Goal: Task Accomplishment & Management: Complete application form

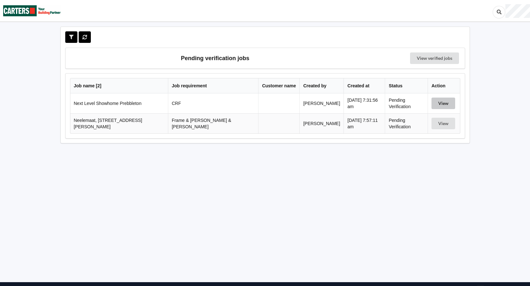
click at [436, 102] on button "View" at bounding box center [444, 104] width 24 height 12
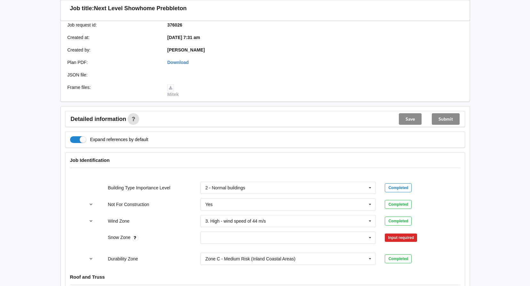
scroll to position [224, 0]
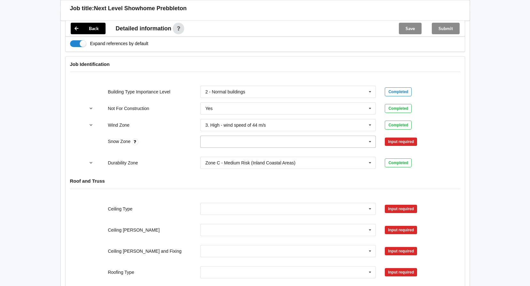
drag, startPoint x: 371, startPoint y: 142, endPoint x: 368, endPoint y: 144, distance: 3.9
click at [370, 142] on icon at bounding box center [370, 142] width 10 height 12
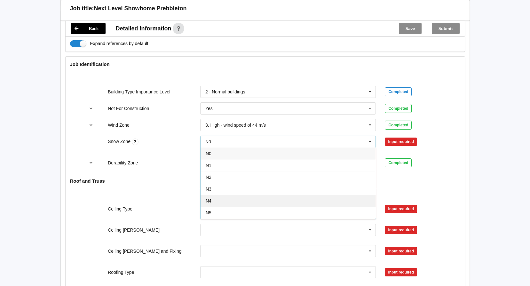
click at [212, 200] on div "N4" at bounding box center [288, 201] width 175 height 12
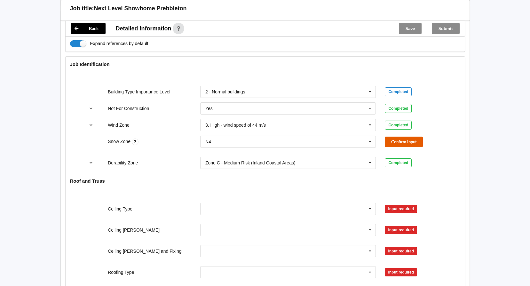
click at [404, 139] on button "Confirm input" at bounding box center [404, 142] width 38 height 11
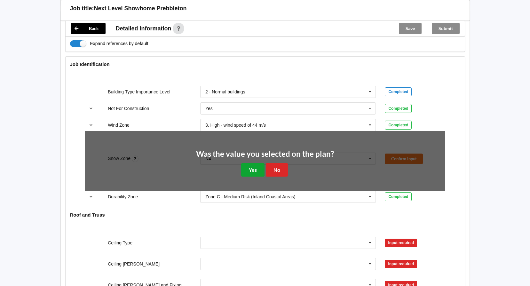
click at [247, 168] on button "Yes" at bounding box center [252, 169] width 23 height 13
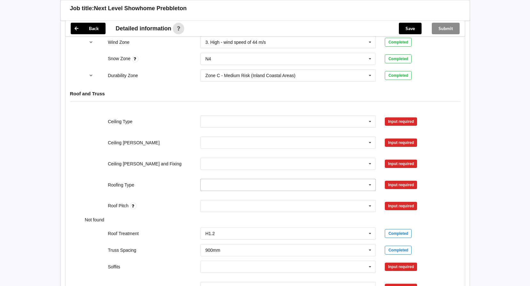
scroll to position [320, 0]
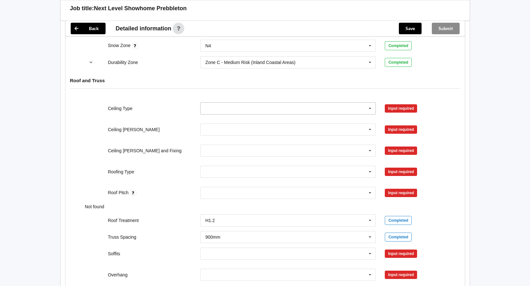
click at [370, 108] on icon at bounding box center [370, 109] width 10 height 12
click at [230, 155] on div "13mm Gib" at bounding box center [288, 156] width 175 height 12
click at [404, 109] on button "Confirm input" at bounding box center [404, 108] width 38 height 11
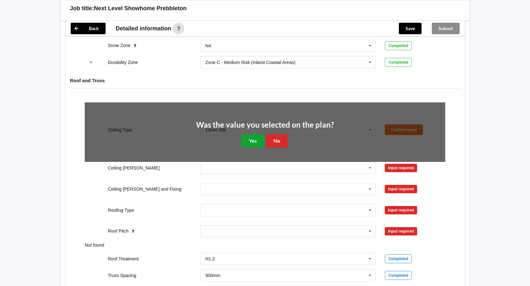
click at [255, 138] on button "Yes" at bounding box center [252, 140] width 23 height 13
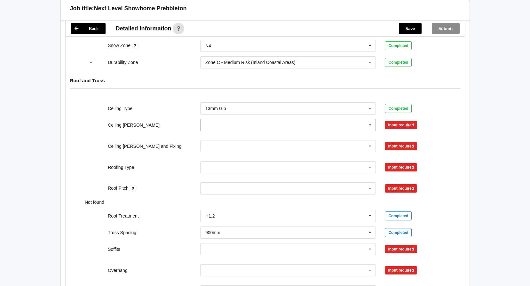
click at [369, 127] on icon at bounding box center [370, 125] width 10 height 12
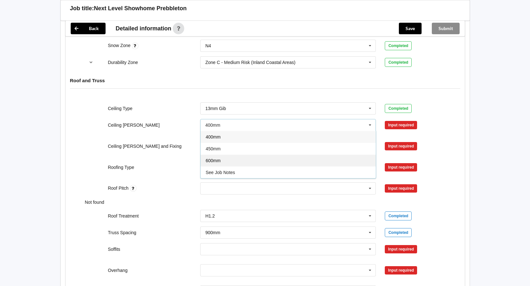
click at [231, 160] on div "600mm" at bounding box center [288, 161] width 175 height 12
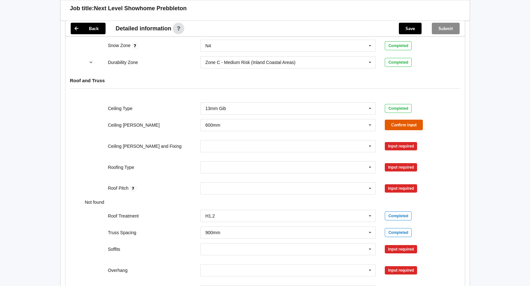
click at [416, 123] on button "Confirm input" at bounding box center [404, 125] width 38 height 11
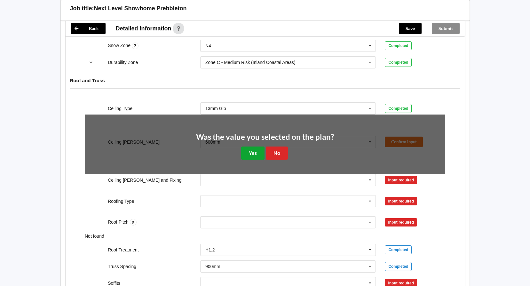
click at [255, 153] on button "Yes" at bounding box center [252, 153] width 23 height 13
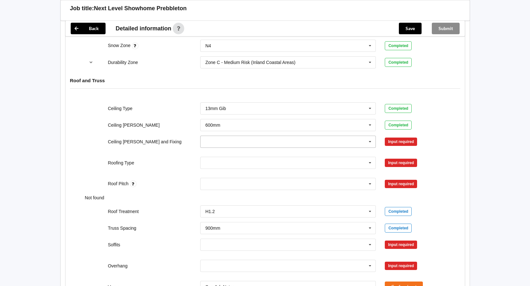
click at [368, 142] on icon at bounding box center [370, 142] width 10 height 12
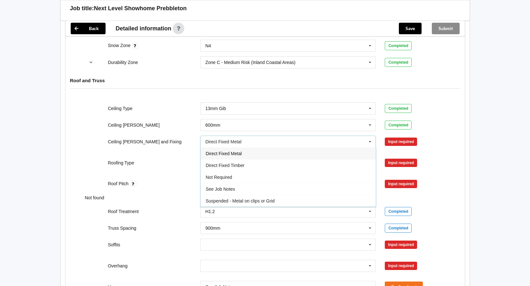
click at [239, 155] on span "Direct Fixed Metal" at bounding box center [224, 153] width 36 height 5
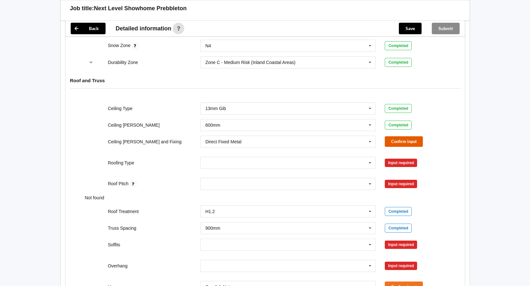
click at [399, 143] on button "Confirm input" at bounding box center [404, 141] width 38 height 11
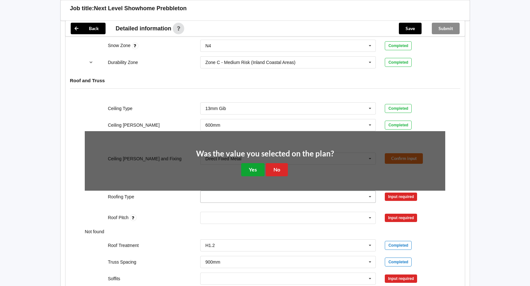
click at [254, 164] on button "Yes" at bounding box center [252, 169] width 23 height 13
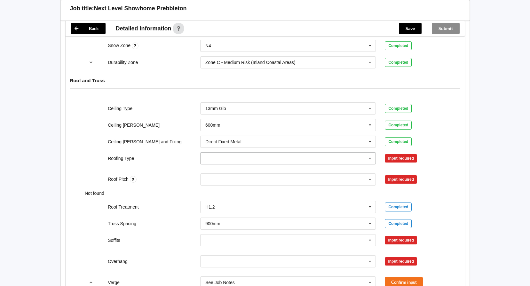
click at [367, 159] on icon at bounding box center [370, 159] width 10 height 12
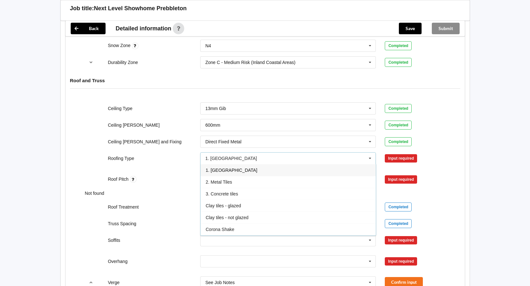
drag, startPoint x: 225, startPoint y: 171, endPoint x: 261, endPoint y: 166, distance: 36.4
click at [225, 171] on span "1. [GEOGRAPHIC_DATA]" at bounding box center [232, 170] width 52 height 5
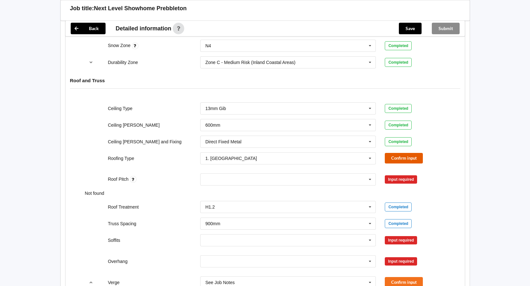
click at [411, 158] on button "Confirm input" at bounding box center [404, 158] width 38 height 11
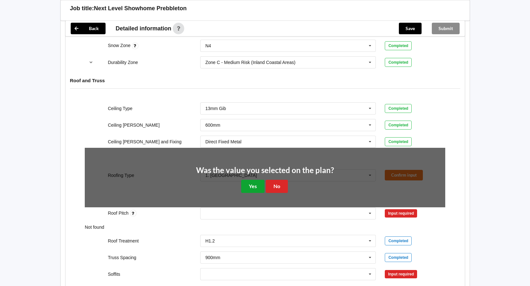
click at [249, 185] on button "Yes" at bounding box center [252, 186] width 23 height 13
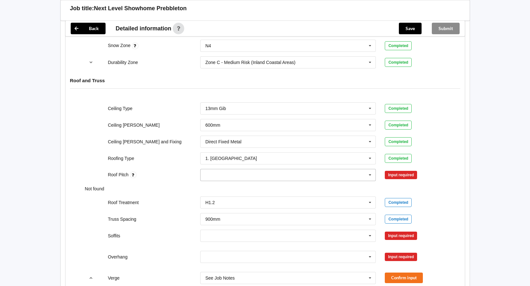
click at [257, 178] on div "None" at bounding box center [288, 175] width 176 height 12
type input "40 Degrees"
click at [236, 185] on b "40 Degrees" at bounding box center [226, 186] width 24 height 5
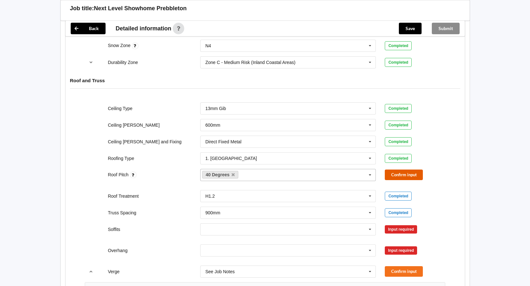
click at [396, 172] on button "Confirm input" at bounding box center [404, 175] width 38 height 11
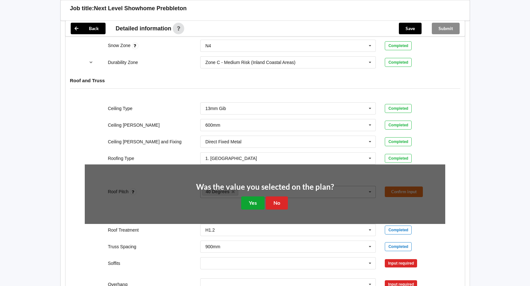
click at [258, 203] on button "Yes" at bounding box center [252, 202] width 23 height 13
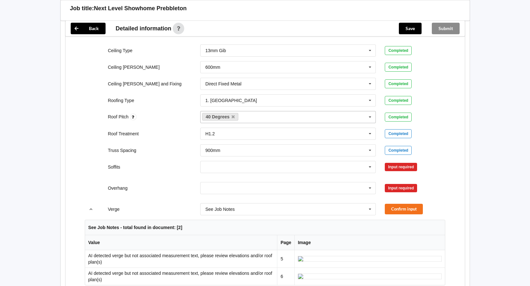
scroll to position [416, 0]
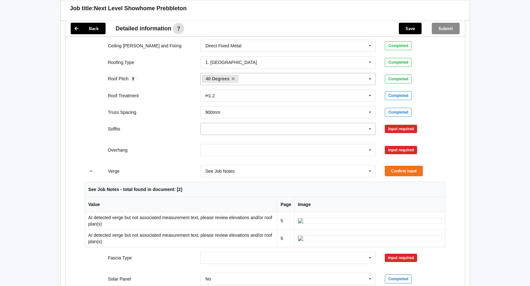
click at [368, 129] on icon at bounding box center [370, 129] width 10 height 12
click at [220, 141] on div "Boxed" at bounding box center [288, 141] width 175 height 12
click at [367, 130] on icon at bounding box center [370, 129] width 10 height 12
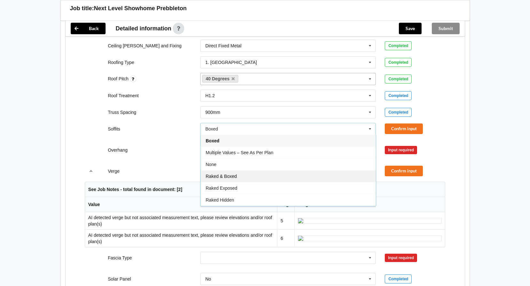
click at [242, 176] on div "Raked & Boxed" at bounding box center [288, 176] width 175 height 12
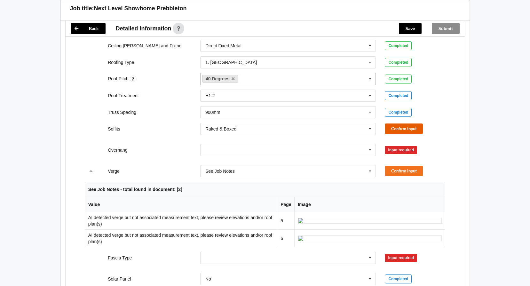
click at [399, 132] on button "Confirm input" at bounding box center [404, 128] width 38 height 11
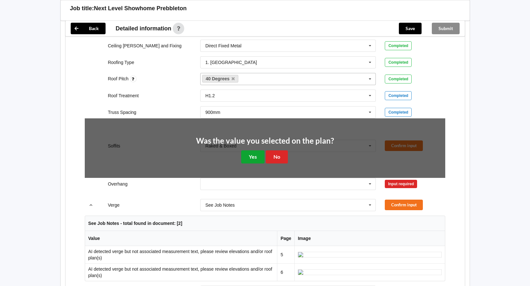
click at [257, 157] on button "Yes" at bounding box center [252, 156] width 23 height 13
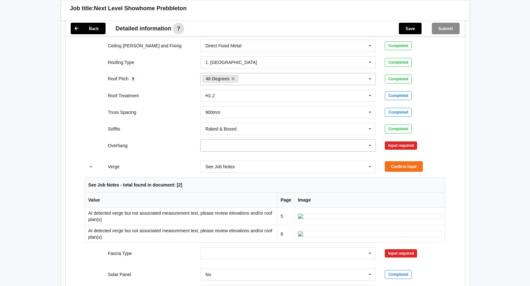
click at [370, 149] on icon at bounding box center [370, 146] width 10 height 12
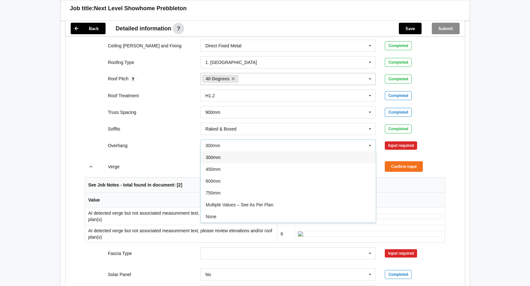
drag, startPoint x: 257, startPoint y: 203, endPoint x: 261, endPoint y: 203, distance: 3.6
click at [258, 203] on span "Multiple Values – See As Per Plan" at bounding box center [240, 204] width 68 height 5
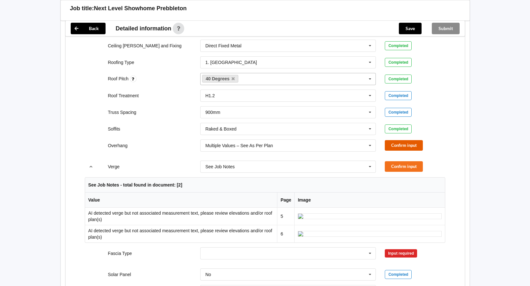
click at [402, 143] on button "Confirm input" at bounding box center [404, 145] width 38 height 11
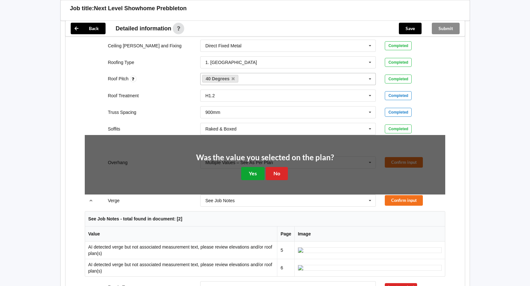
click at [257, 169] on button "Yes" at bounding box center [252, 173] width 23 height 13
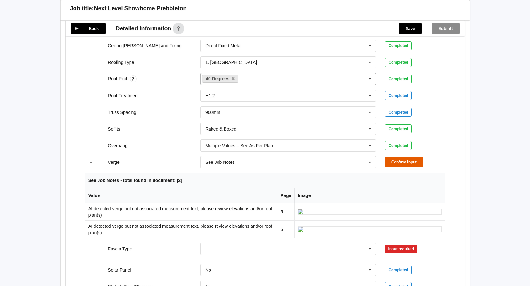
click at [396, 162] on button "Confirm input" at bounding box center [404, 162] width 38 height 11
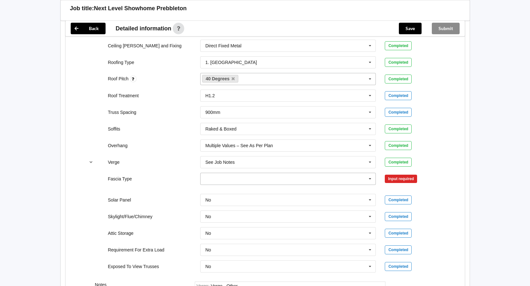
click at [365, 178] on icon at bounding box center [370, 179] width 10 height 12
drag, startPoint x: 232, startPoint y: 217, endPoint x: 238, endPoint y: 214, distance: 6.7
click at [232, 218] on div "Multifit 185" at bounding box center [288, 219] width 175 height 12
click at [393, 180] on button "Confirm input" at bounding box center [404, 178] width 38 height 11
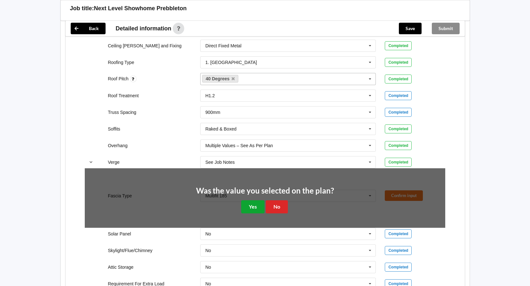
click at [250, 207] on button "Yes" at bounding box center [252, 206] width 23 height 13
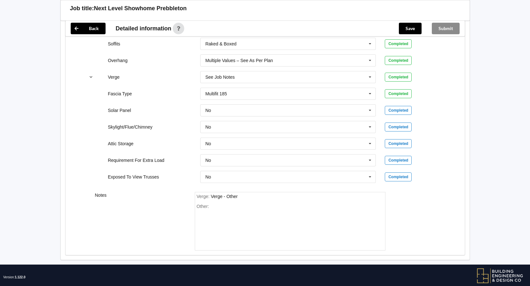
scroll to position [352, 0]
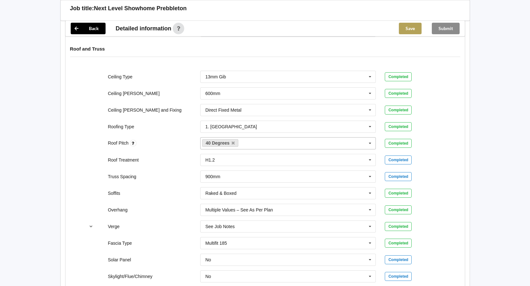
click at [411, 32] on button "Save" at bounding box center [410, 29] width 23 height 12
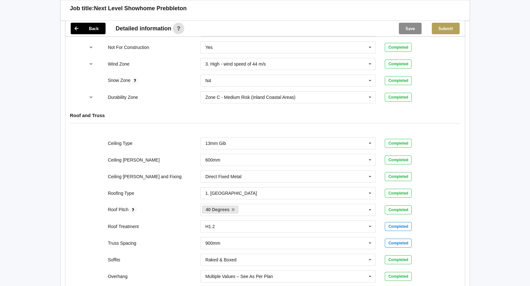
scroll to position [226, 0]
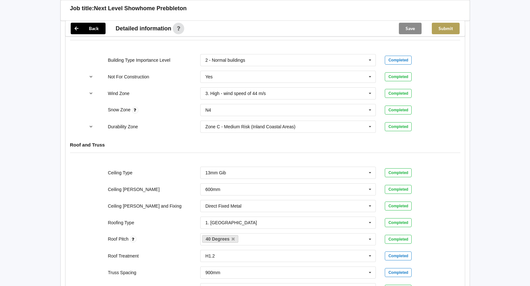
click at [441, 28] on button "Submit" at bounding box center [446, 29] width 28 height 12
